Goal: Find specific page/section: Find specific page/section

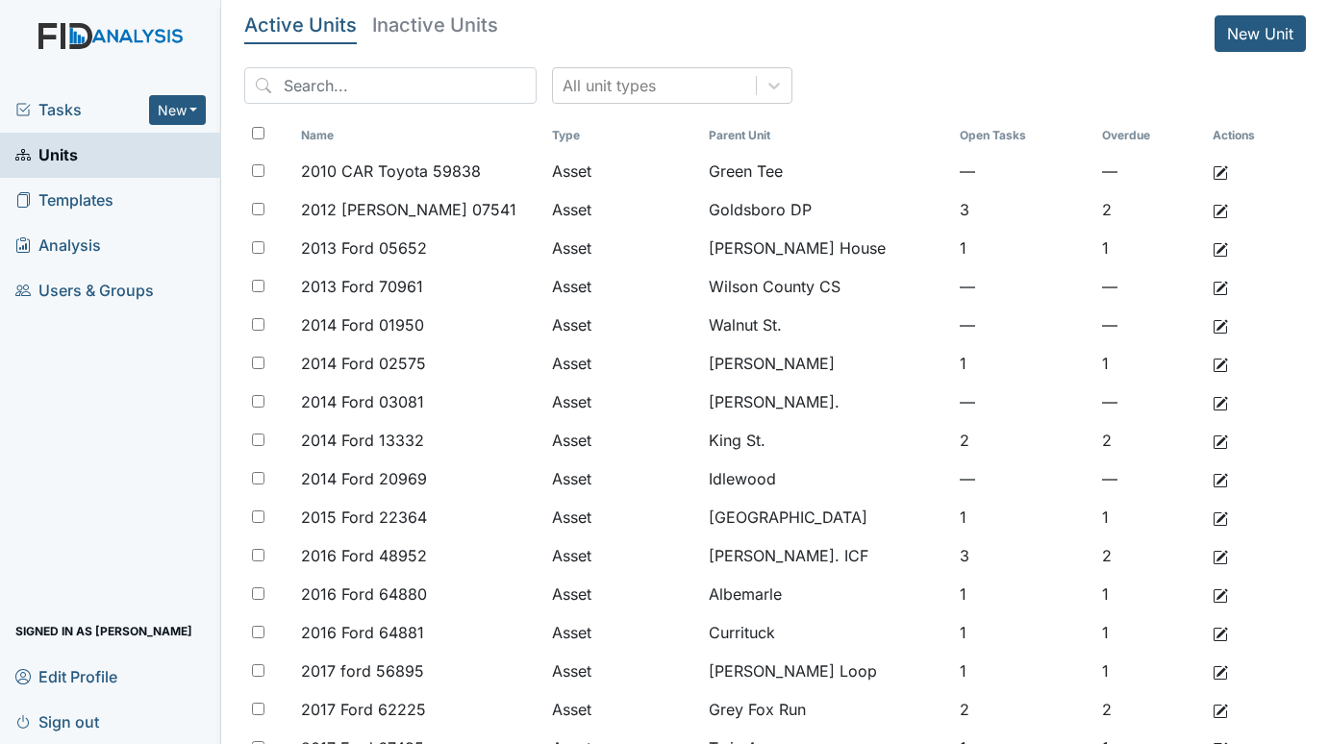
click at [68, 100] on span "Tasks" at bounding box center [82, 109] width 134 height 23
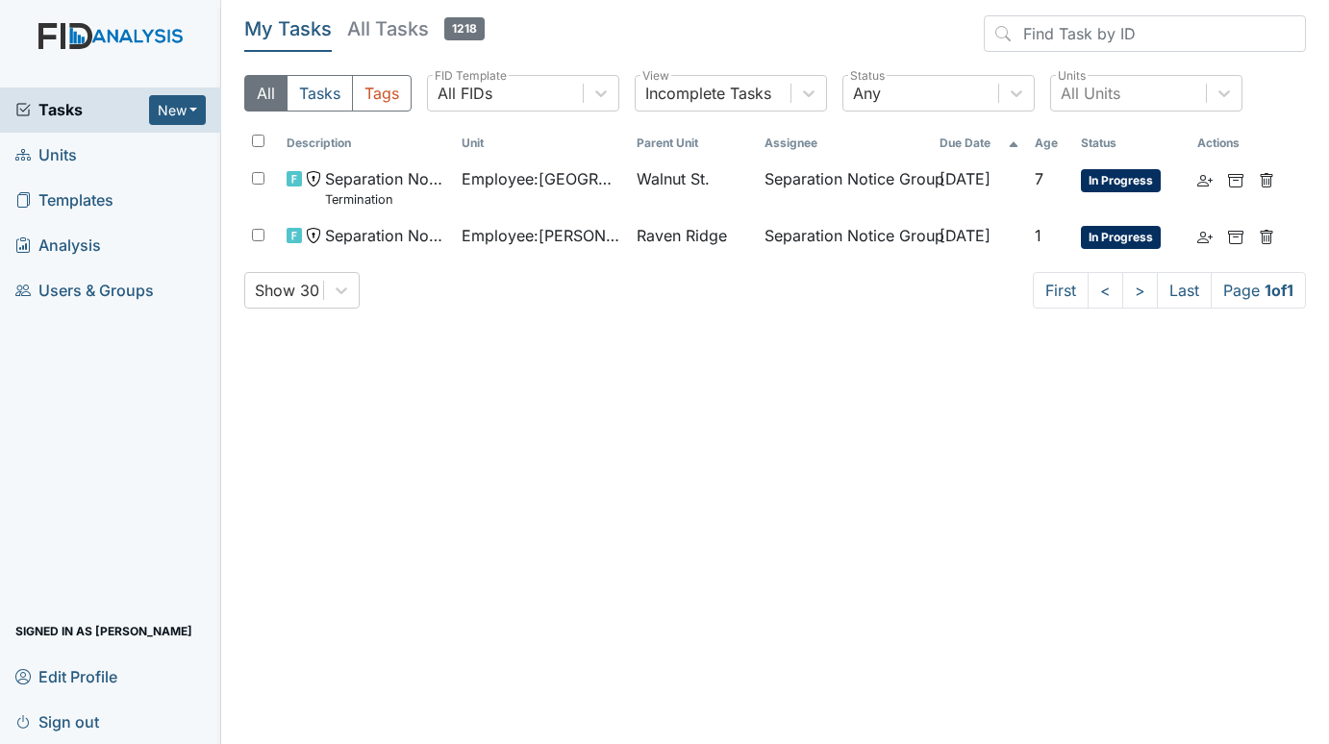
click at [62, 162] on span "Units" at bounding box center [46, 155] width 62 height 30
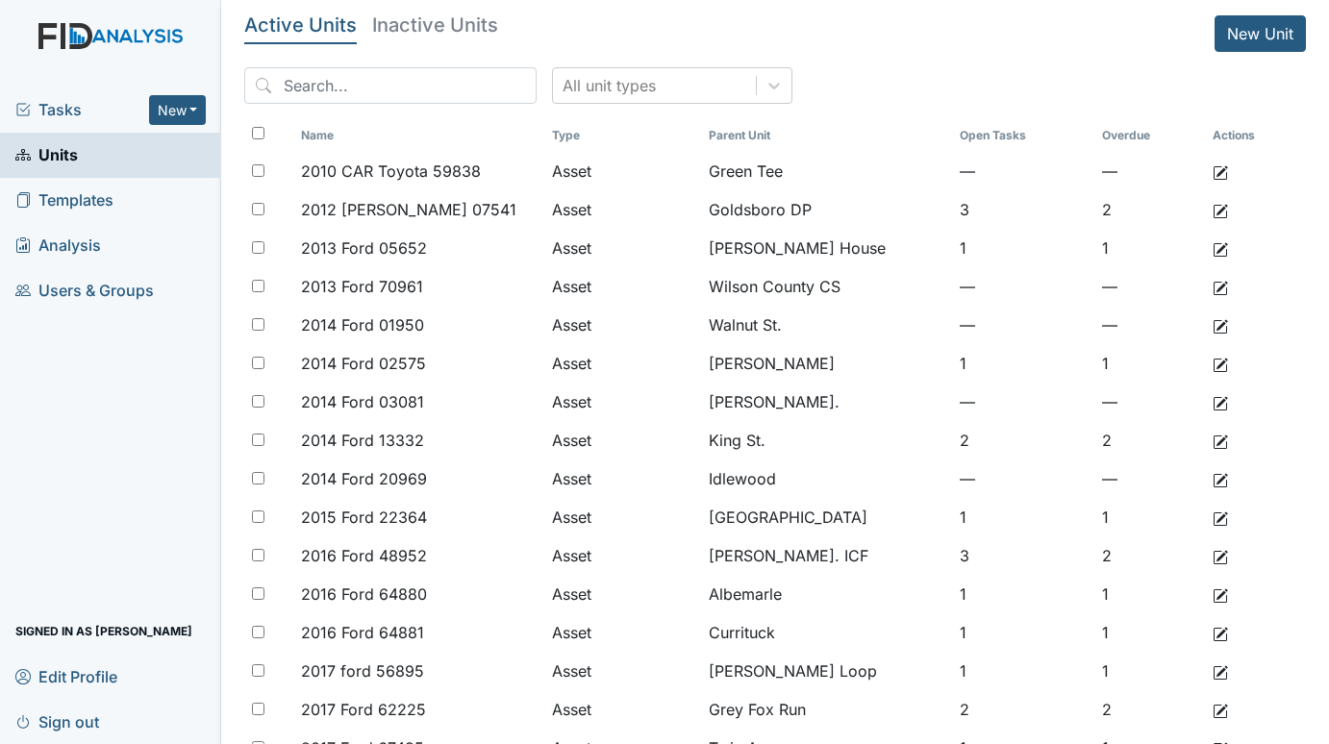
click at [159, 686] on link "Edit Profile" at bounding box center [110, 676] width 221 height 45
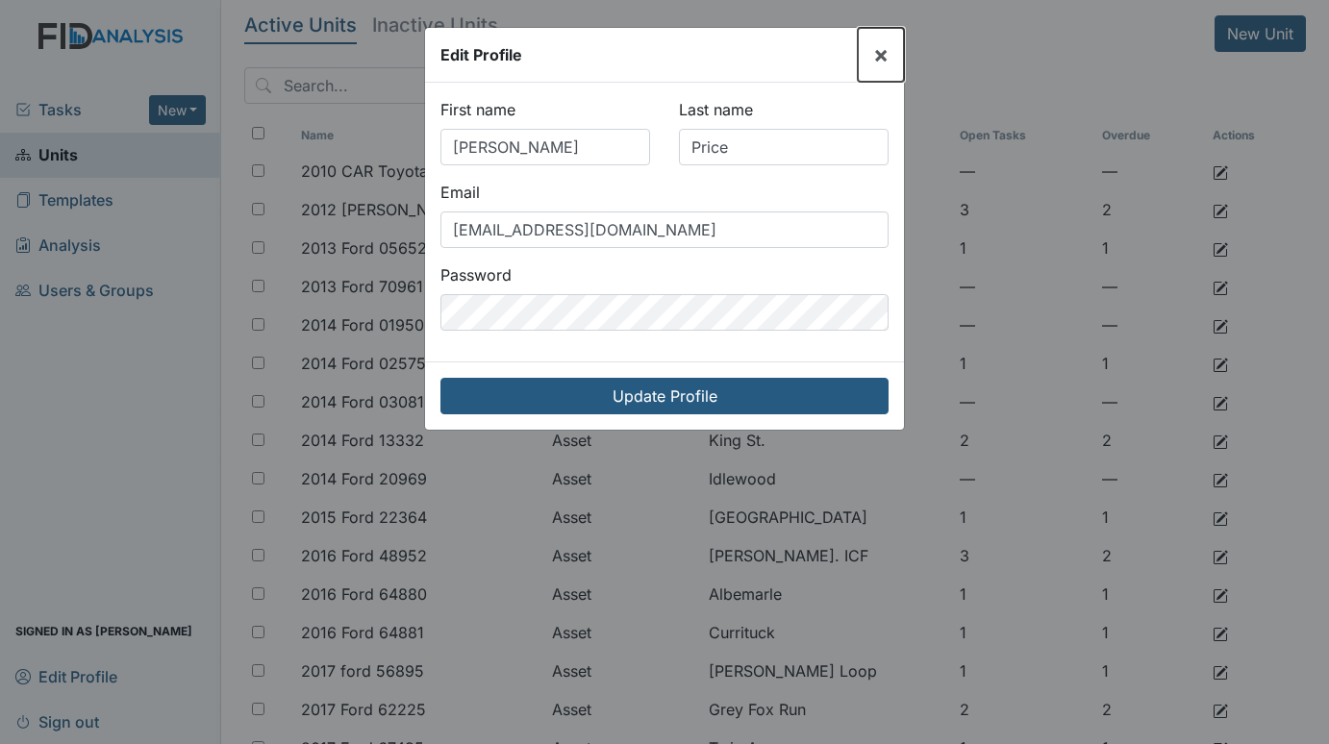
click at [882, 54] on span "×" at bounding box center [880, 54] width 15 height 28
